Goal: Information Seeking & Learning: Learn about a topic

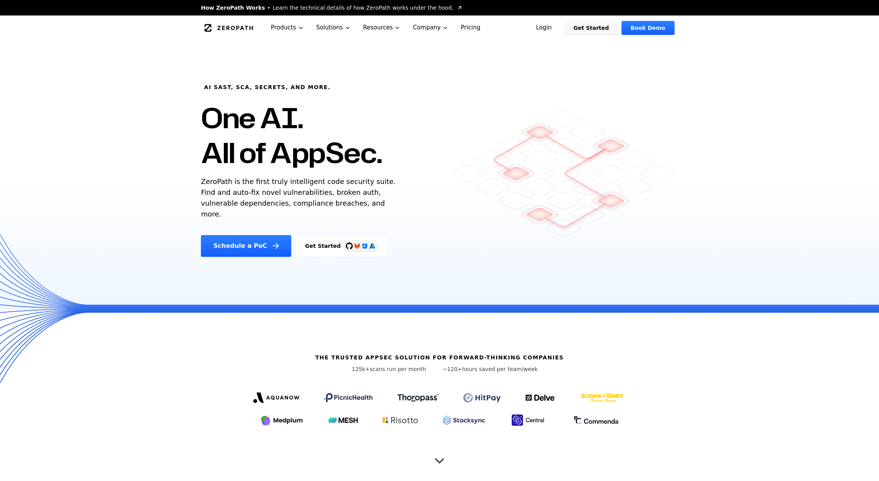
click at [544, 30] on link "Login" at bounding box center [544, 28] width 34 height 14
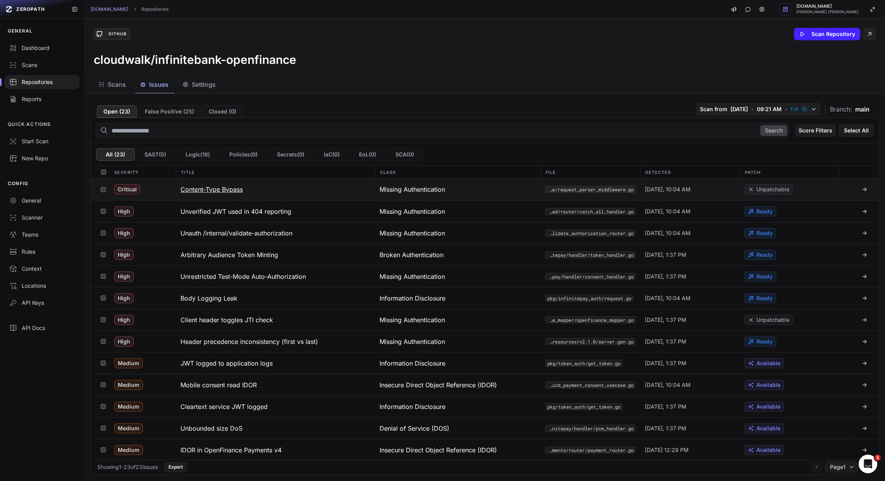
click at [201, 189] on h3 "Content-Type Bypass" at bounding box center [211, 189] width 62 height 9
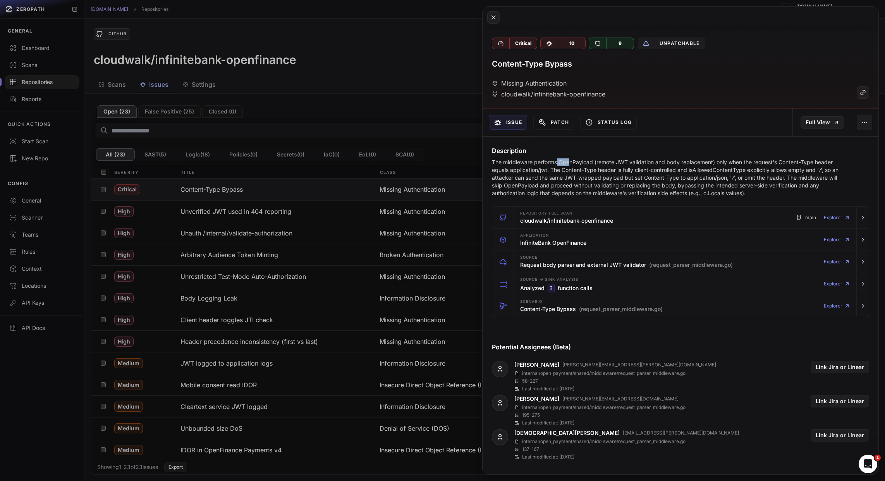
drag, startPoint x: 559, startPoint y: 162, endPoint x: 570, endPoint y: 163, distance: 11.0
click at [570, 163] on p "The middleware performs OpenPayload (remote JWT validation and body replacement…" at bounding box center [665, 177] width 347 height 39
click at [561, 168] on p "The middleware performs OpenPayload (remote JWT validation and body replacement…" at bounding box center [665, 177] width 347 height 39
drag, startPoint x: 560, startPoint y: 164, endPoint x: 568, endPoint y: 163, distance: 8.6
click at [568, 163] on p "The middleware performs OpenPayload (remote JWT validation and body replacement…" at bounding box center [665, 177] width 347 height 39
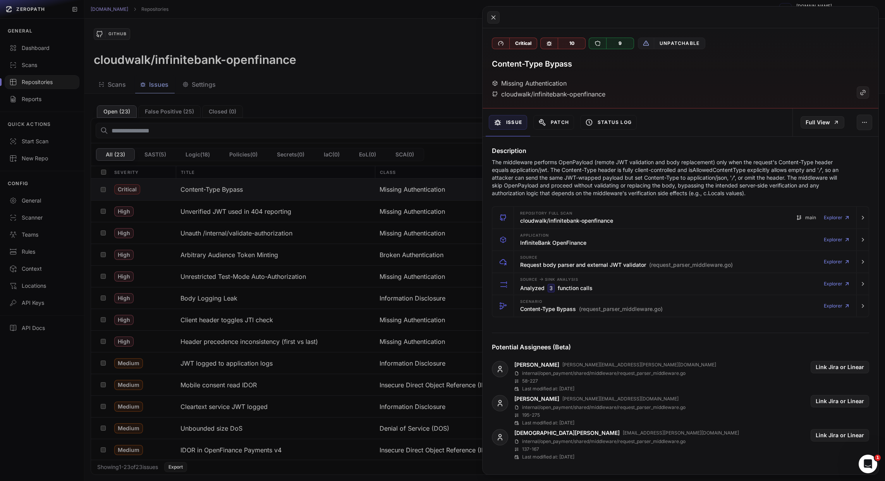
drag, startPoint x: 624, startPoint y: 161, endPoint x: 633, endPoint y: 161, distance: 9.3
click at [625, 161] on p "The middleware performs OpenPayload (remote JWT validation and body replacement…" at bounding box center [665, 177] width 347 height 39
drag, startPoint x: 664, startPoint y: 161, endPoint x: 712, endPoint y: 160, distance: 48.0
click at [705, 160] on p "The middleware performs OpenPayload (remote JWT validation and body replacement…" at bounding box center [665, 177] width 347 height 39
drag, startPoint x: 715, startPoint y: 162, endPoint x: 751, endPoint y: 162, distance: 36.0
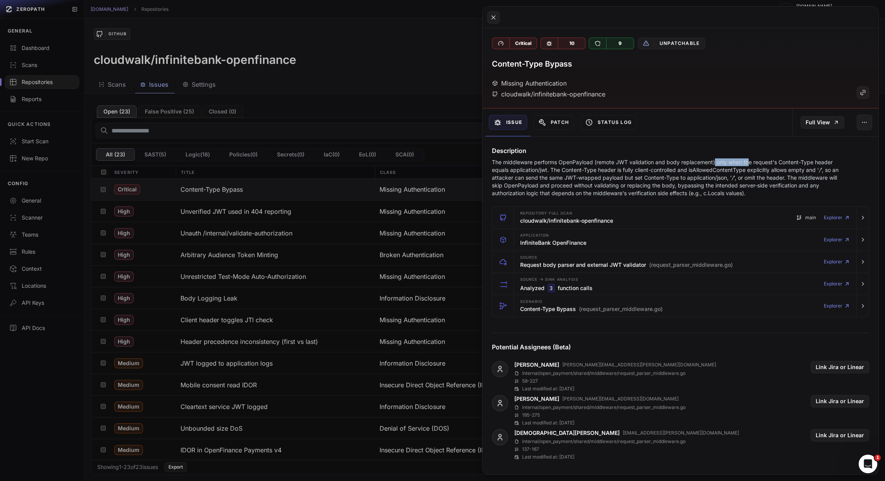
click at [750, 162] on p "The middleware performs OpenPayload (remote JWT validation and body replacement…" at bounding box center [665, 177] width 347 height 39
click at [777, 160] on p "The middleware performs OpenPayload (remote JWT validation and body replacement…" at bounding box center [665, 177] width 347 height 39
drag, startPoint x: 503, startPoint y: 168, endPoint x: 508, endPoint y: 167, distance: 4.7
click at [506, 168] on p "The middleware performs OpenPayload (remote JWT validation and body replacement…" at bounding box center [665, 177] width 347 height 39
drag, startPoint x: 510, startPoint y: 170, endPoint x: 527, endPoint y: 170, distance: 16.7
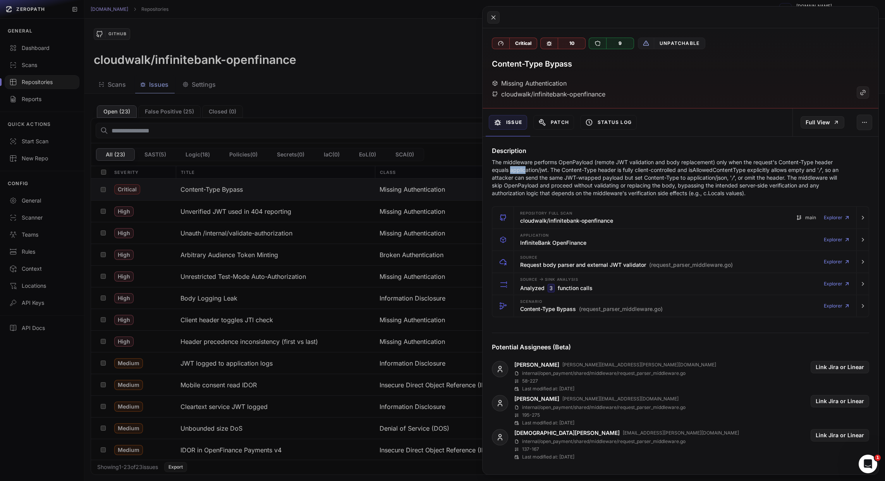
click at [527, 170] on p "The middleware performs OpenPayload (remote JWT validation and body replacement…" at bounding box center [665, 177] width 347 height 39
drag, startPoint x: 547, startPoint y: 170, endPoint x: 512, endPoint y: 173, distance: 35.0
click at [512, 173] on p "The middleware performs OpenPayload (remote JWT validation and body replacement…" at bounding box center [665, 177] width 347 height 39
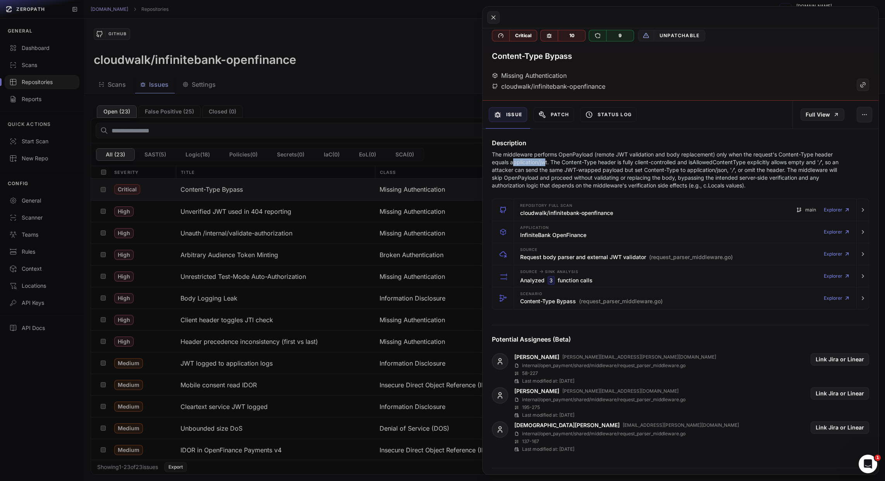
scroll to position [10, 0]
